Goal: Find specific page/section: Find specific page/section

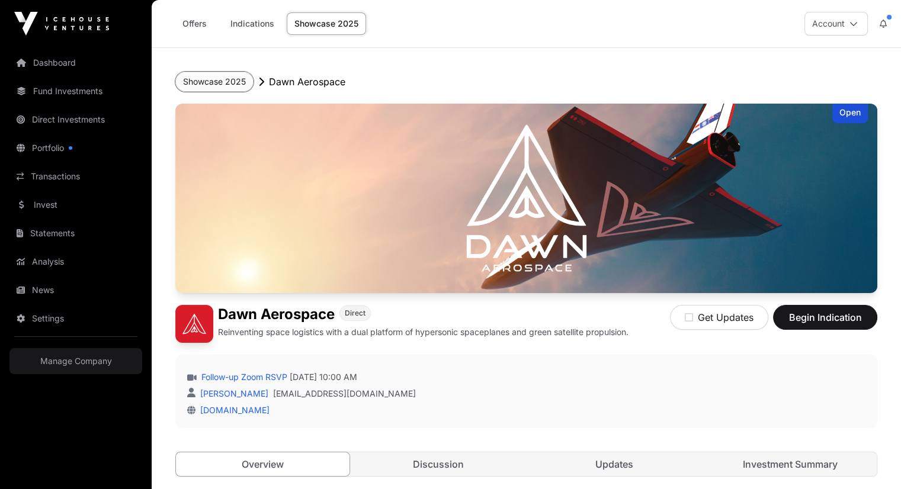
click at [228, 84] on button "Showcase 2025" at bounding box center [214, 82] width 78 height 20
click at [207, 85] on button "Showcase 2025" at bounding box center [214, 82] width 78 height 20
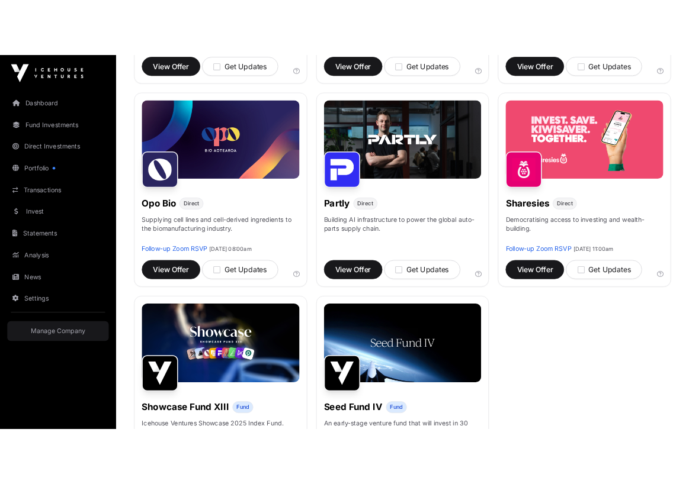
scroll to position [659, 0]
